Goal: Navigation & Orientation: Go to known website

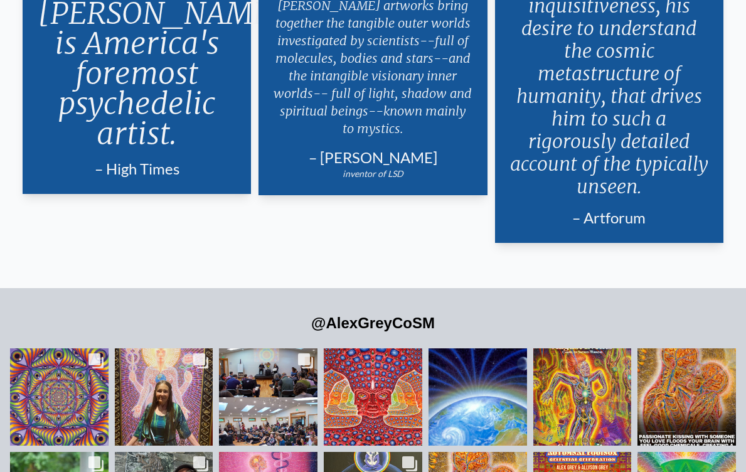
scroll to position [2631, 0]
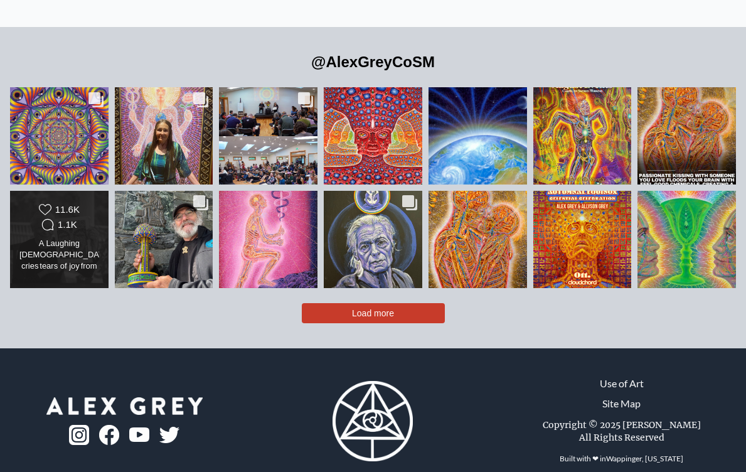
click at [31, 206] on div "Likes Count 11.6K Comments Count 1.1K" at bounding box center [59, 218] width 80 height 30
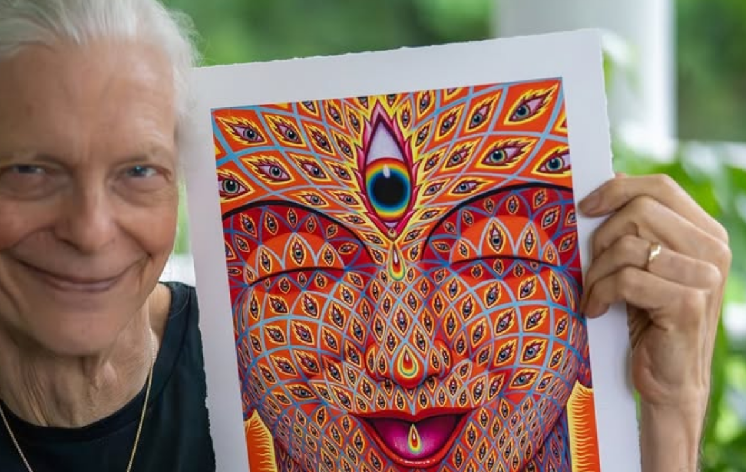
scroll to position [1588, 0]
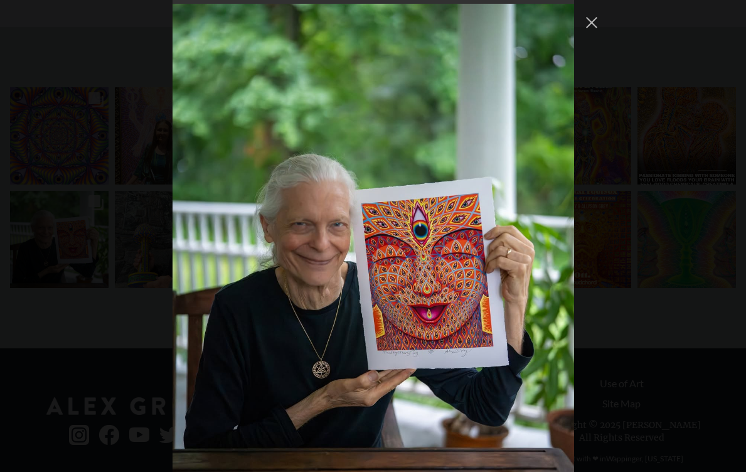
click at [102, 170] on div "alexgreycosm Follow" at bounding box center [373, 236] width 746 height 472
